Goal: Navigation & Orientation: Go to known website

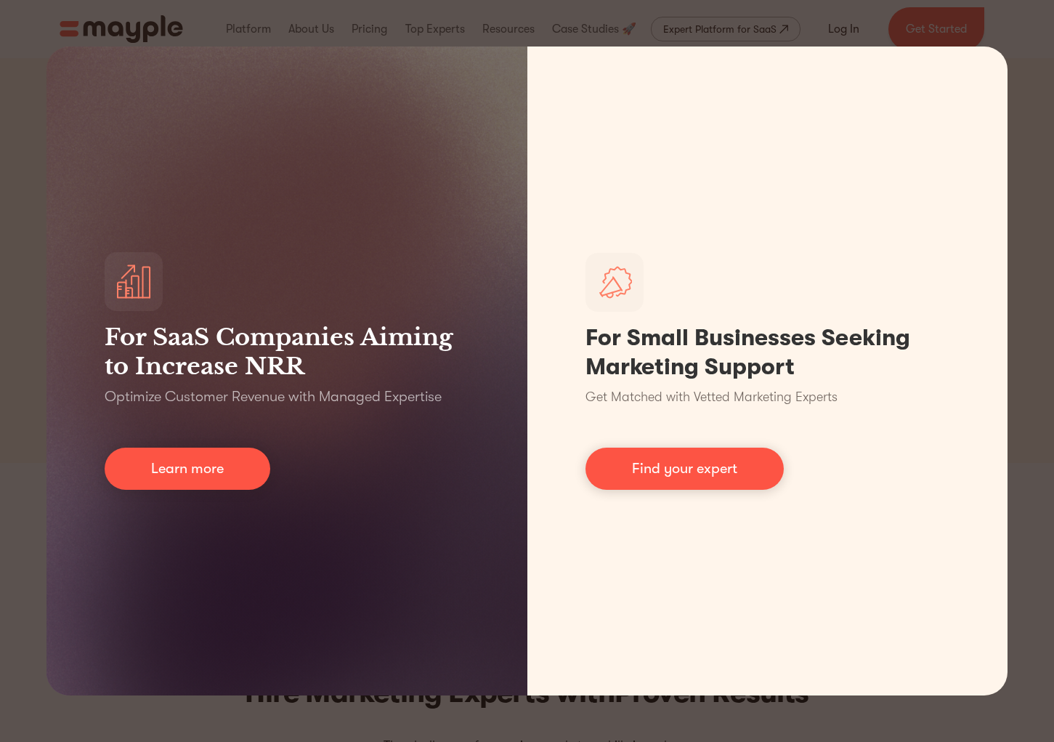
click at [1019, 116] on div "For SaaS Companies Aiming to Increase NRR Optimize Customer Revenue with Manage…" at bounding box center [527, 371] width 1054 height 742
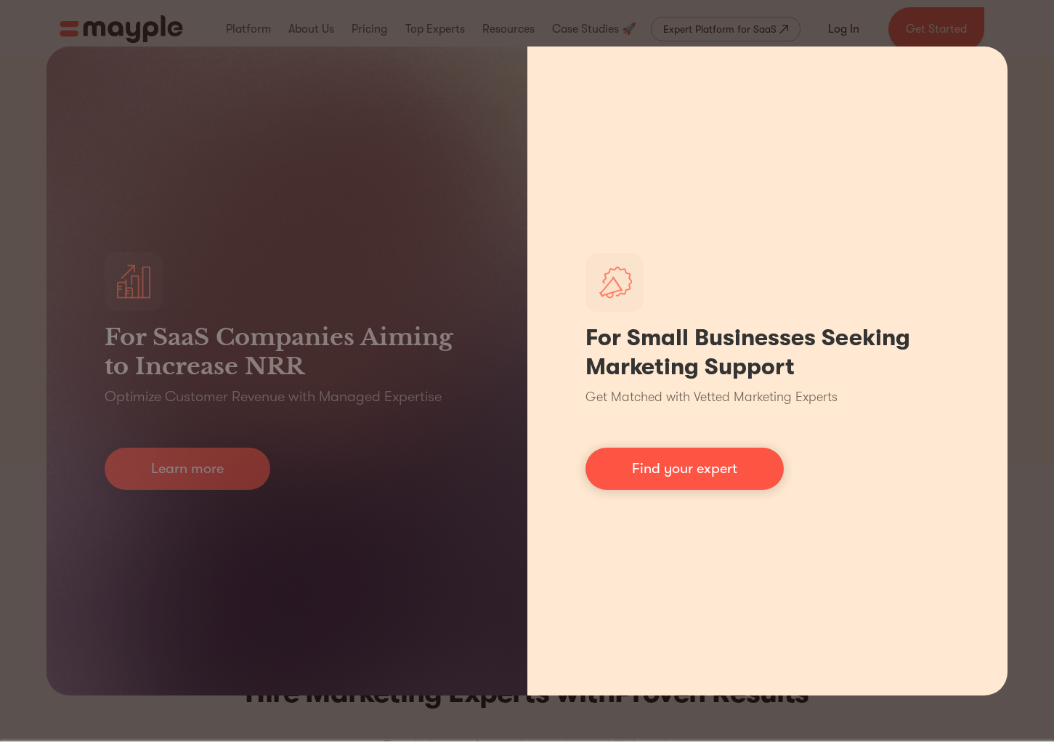
click at [945, 89] on div "For Small Businesses Seeking Marketing Support Get Matched with Vetted Marketin…" at bounding box center [768, 371] width 481 height 649
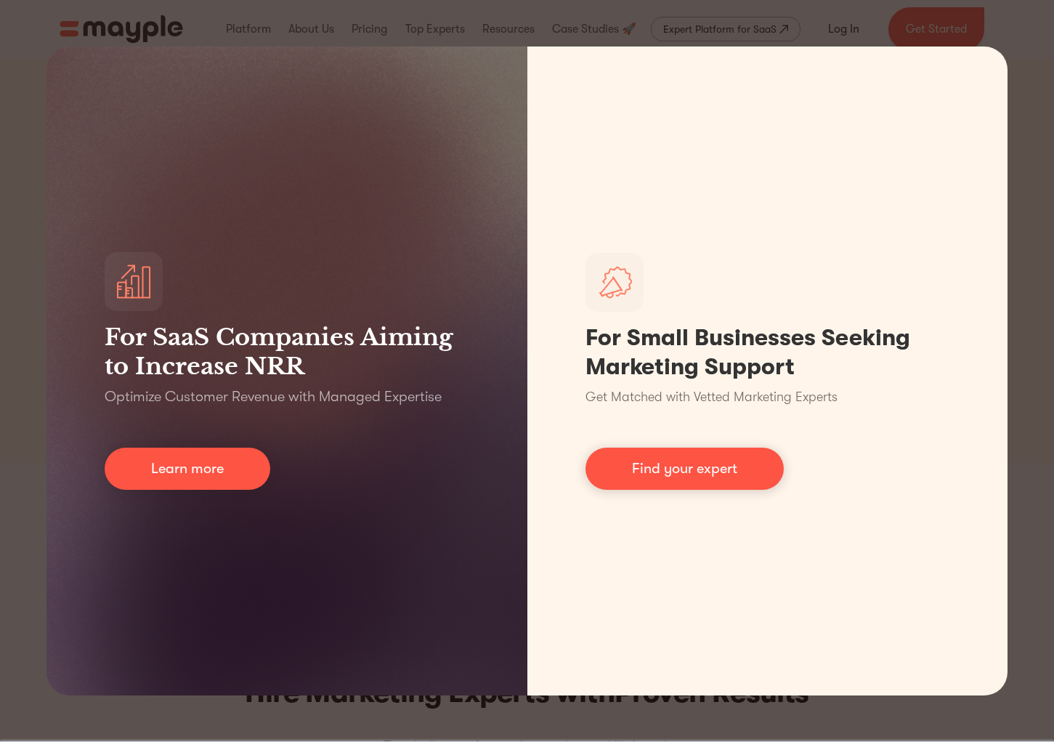
click at [853, 33] on div "For SaaS Companies Aiming to Increase NRR Optimize Customer Revenue with Manage…" at bounding box center [527, 371] width 1054 height 742
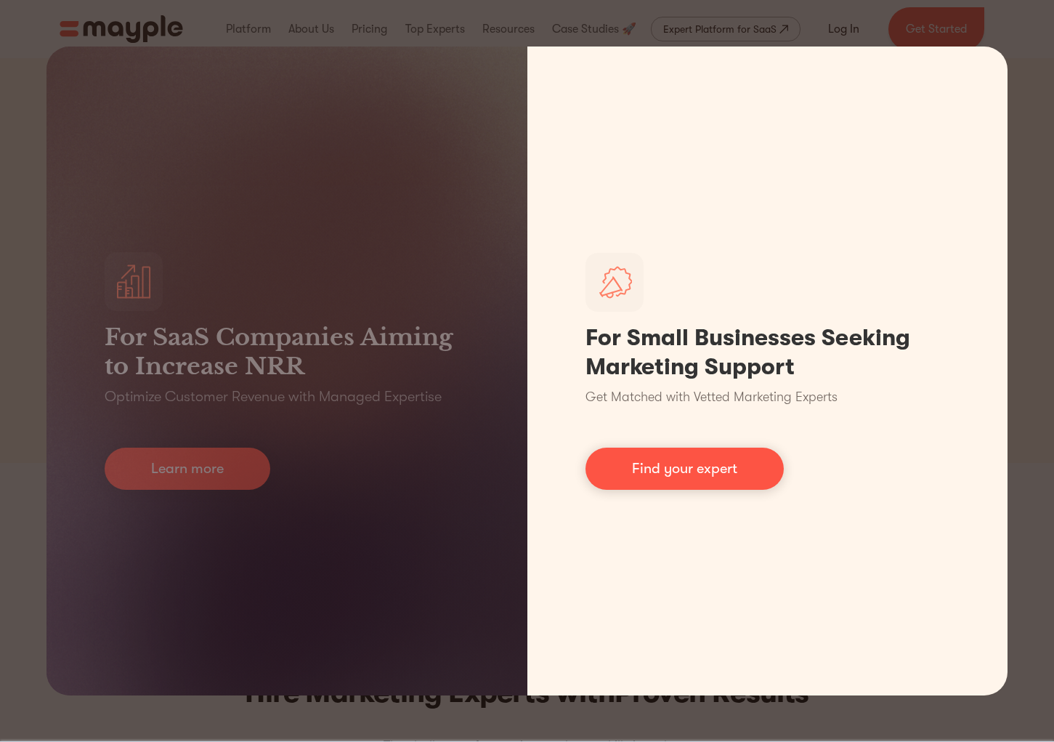
drag, startPoint x: 910, startPoint y: 104, endPoint x: 1005, endPoint y: 54, distance: 106.9
click at [910, 104] on div "For Small Businesses Seeking Marketing Support Get Matched with Vetted Marketin…" at bounding box center [768, 371] width 481 height 649
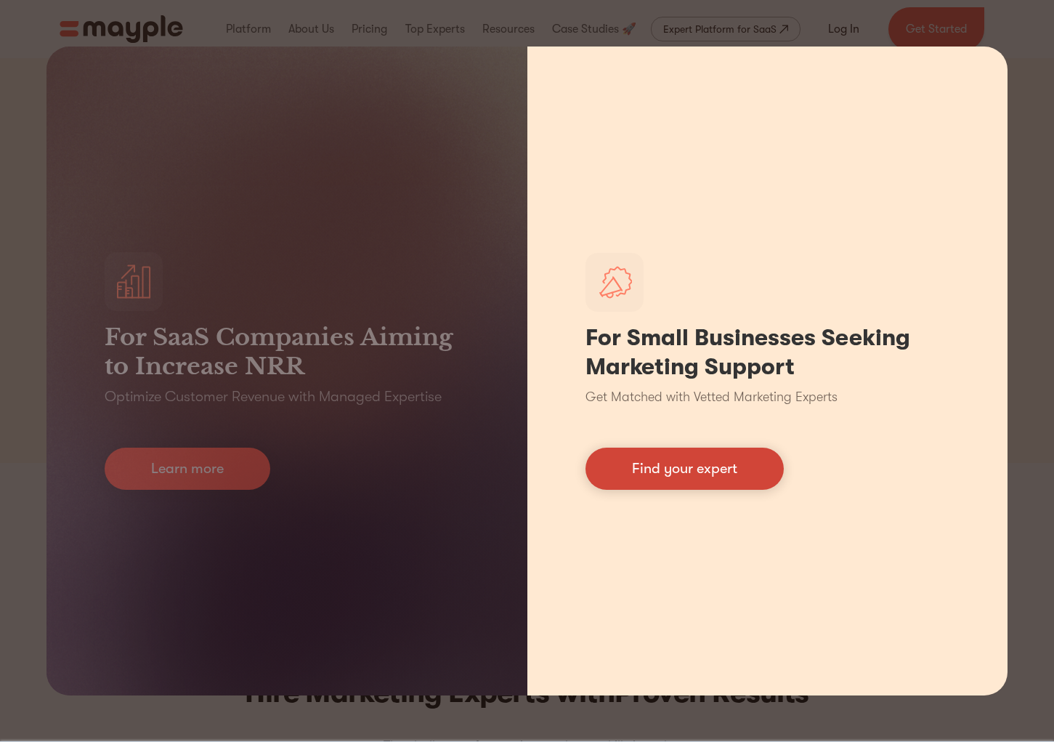
scroll to position [1, 0]
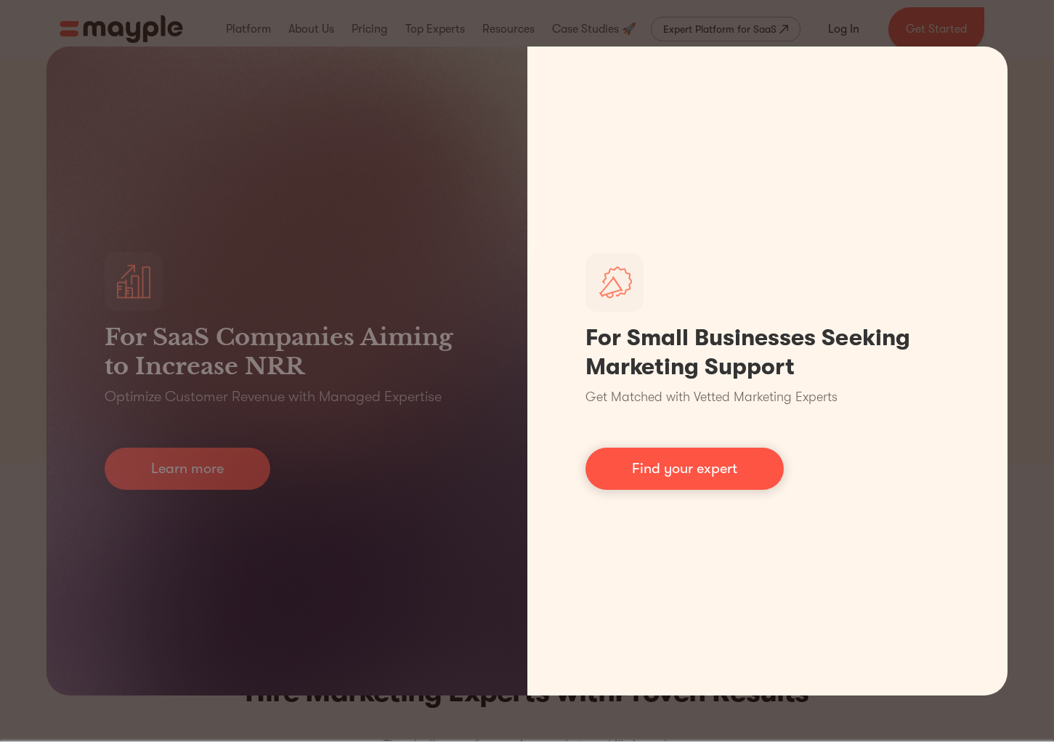
drag, startPoint x: 692, startPoint y: 472, endPoint x: 700, endPoint y: 464, distance: 11.3
click at [692, 472] on link "Find your expert" at bounding box center [685, 469] width 198 height 42
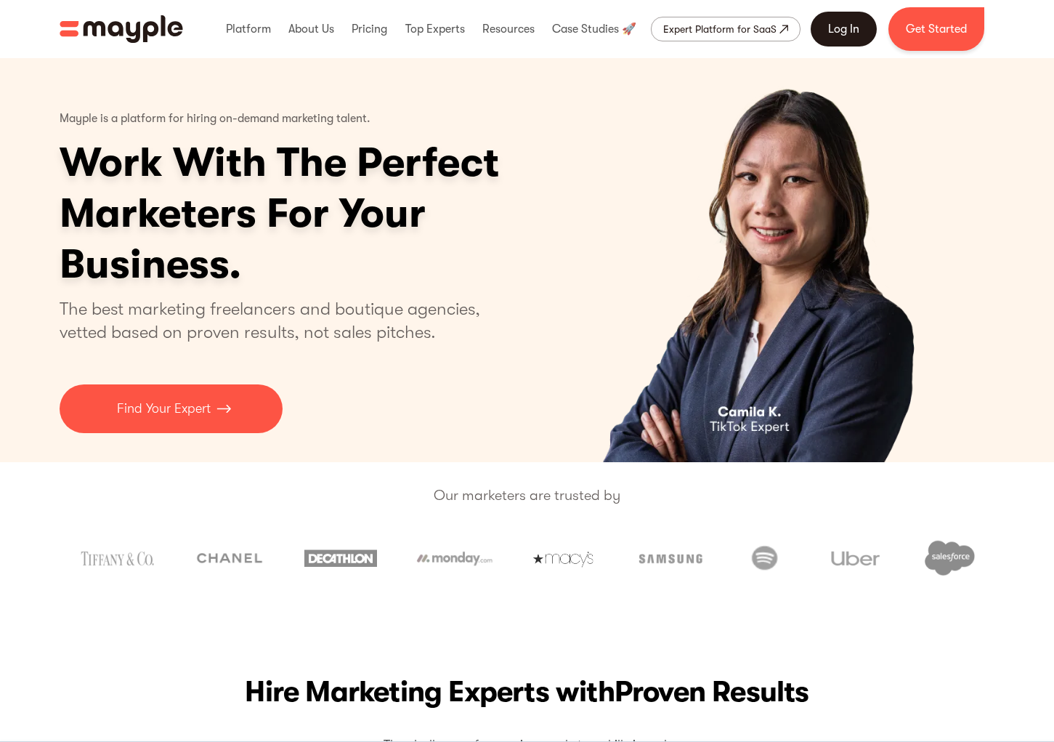
click at [840, 31] on link "Log In" at bounding box center [844, 29] width 66 height 35
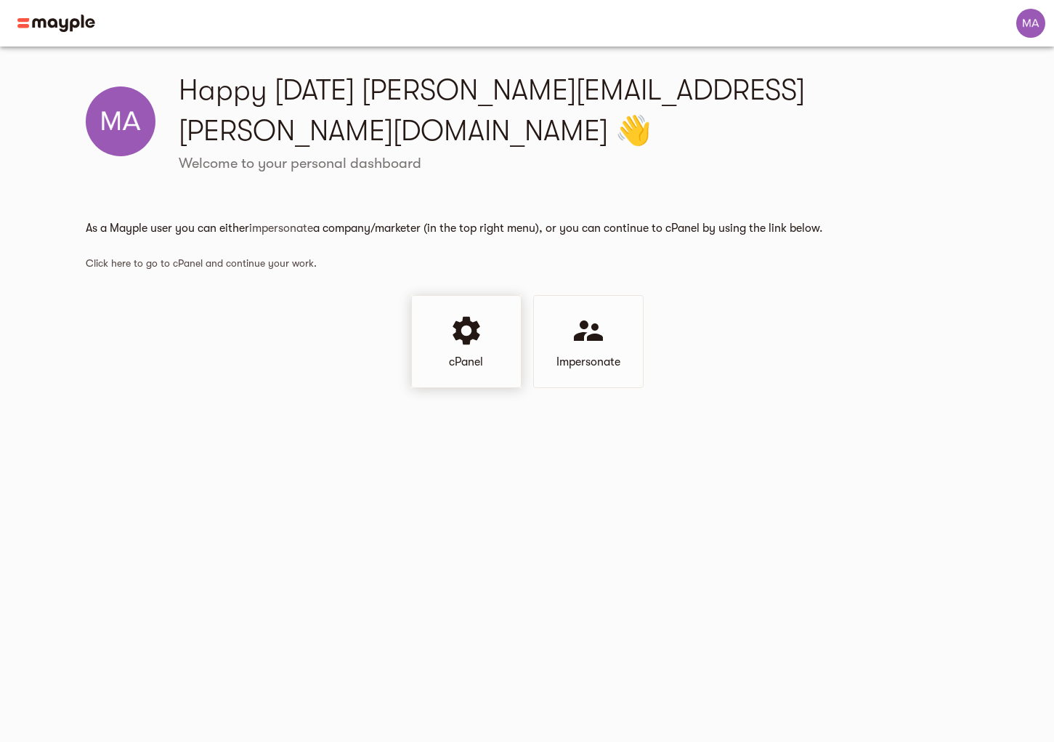
click at [480, 313] on icon at bounding box center [466, 330] width 35 height 35
